Goal: Task Accomplishment & Management: Manage account settings

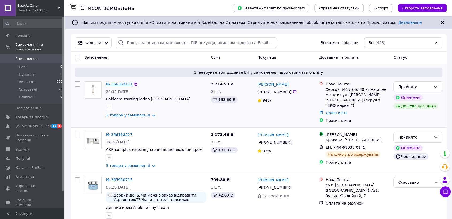
click at [118, 84] on link "№ 366363111" at bounding box center [119, 84] width 26 height 4
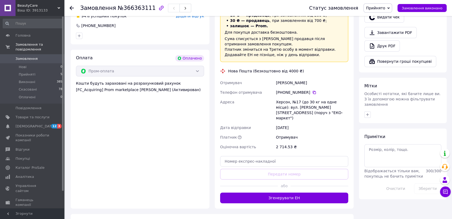
scroll to position [262, 0]
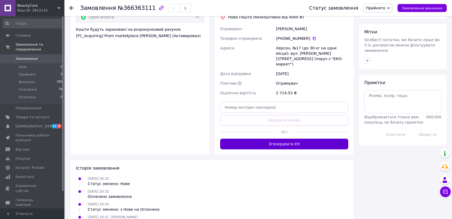
click at [279, 139] on button "Згенерувати ЕН" at bounding box center [284, 144] width 128 height 11
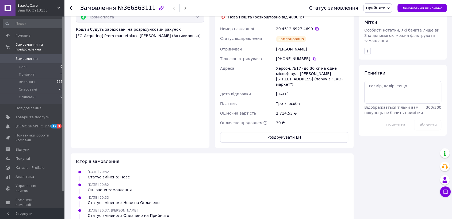
click at [33, 56] on span "Замовлення" at bounding box center [26, 58] width 22 height 5
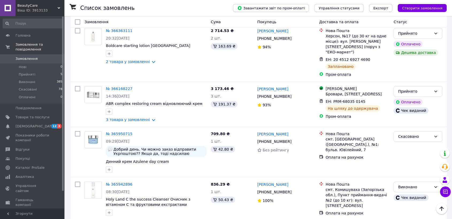
scroll to position [59, 0]
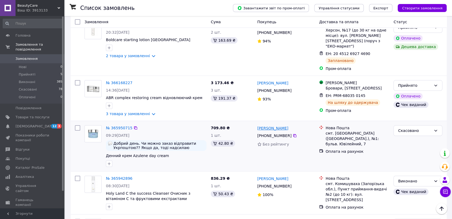
click at [269, 126] on link "[PERSON_NAME]" at bounding box center [272, 128] width 31 height 5
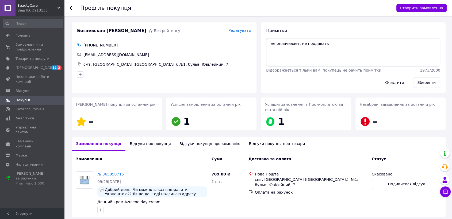
click at [142, 141] on div "Відгуки про покупця" at bounding box center [149, 144] width 49 height 14
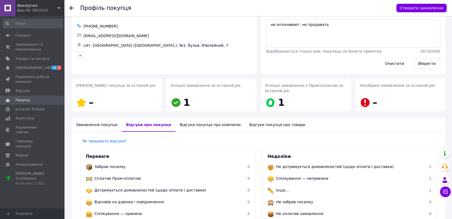
scroll to position [5, 0]
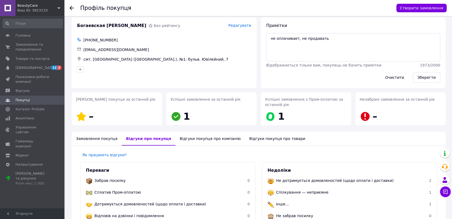
click at [195, 138] on div "Відгуки покупця про компанію" at bounding box center [209, 139] width 69 height 14
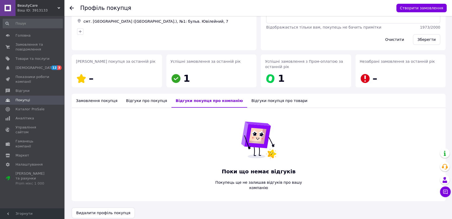
click at [249, 103] on div "Відгуки покупця про товари" at bounding box center [279, 101] width 64 height 14
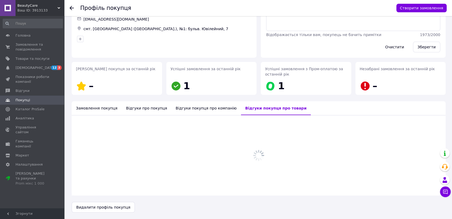
scroll to position [43, 0]
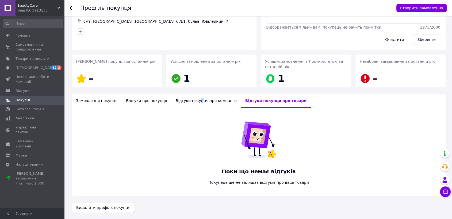
click at [187, 103] on div "Відгуки покупця про компанію" at bounding box center [205, 101] width 69 height 14
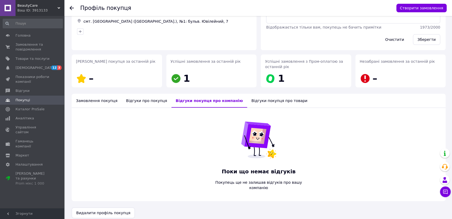
click at [126, 103] on div "Відгуки про покупця" at bounding box center [146, 101] width 49 height 14
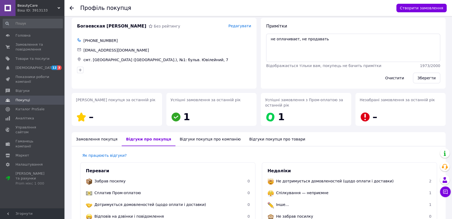
scroll to position [0, 0]
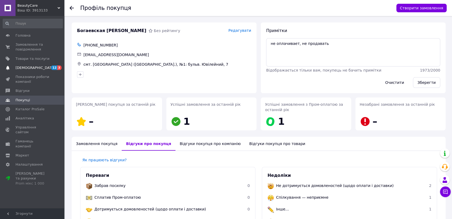
click at [32, 67] on span "[DEMOGRAPHIC_DATA]" at bounding box center [35, 67] width 40 height 5
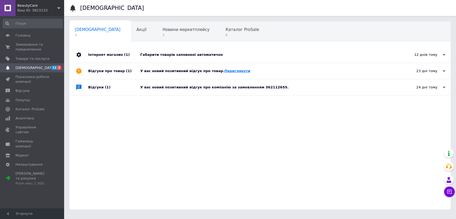
click at [224, 70] on link "Переглянути" at bounding box center [237, 71] width 26 height 4
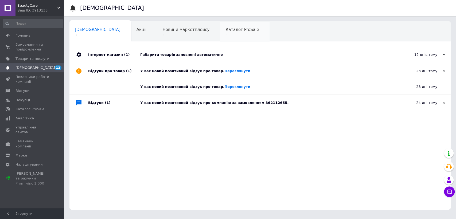
click at [226, 30] on span "Каталог ProSale" at bounding box center [242, 29] width 33 height 5
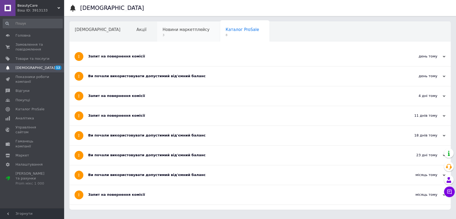
click at [162, 29] on span "Новини маркетплейсу" at bounding box center [185, 29] width 47 height 5
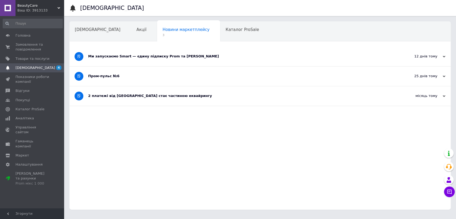
click at [117, 95] on div "2 платежі від [GEOGRAPHIC_DATA] стає частиною еквайрингу" at bounding box center [240, 96] width 304 height 5
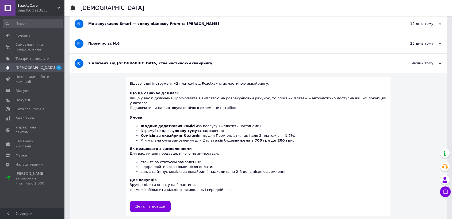
scroll to position [34, 0]
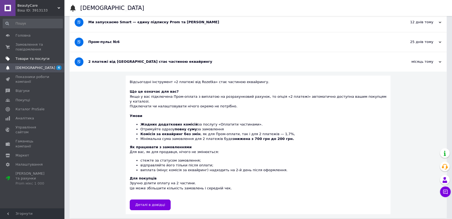
click at [32, 58] on span "Товари та послуги" at bounding box center [32, 58] width 34 height 5
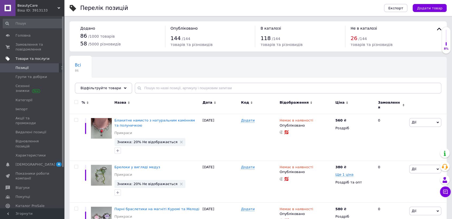
click at [30, 56] on span "Товари та послуги" at bounding box center [32, 58] width 34 height 5
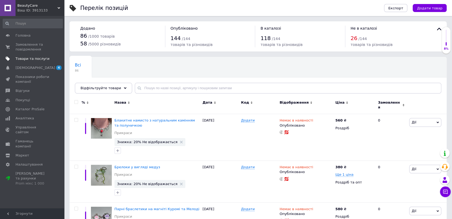
click at [21, 58] on span "Товари та послуги" at bounding box center [32, 58] width 34 height 5
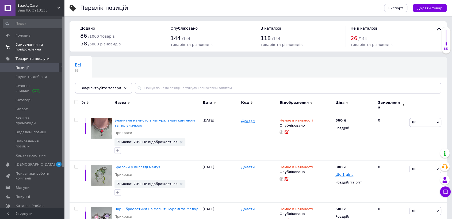
click at [22, 46] on span "Замовлення та повідомлення" at bounding box center [32, 47] width 34 height 10
